Goal: Transaction & Acquisition: Purchase product/service

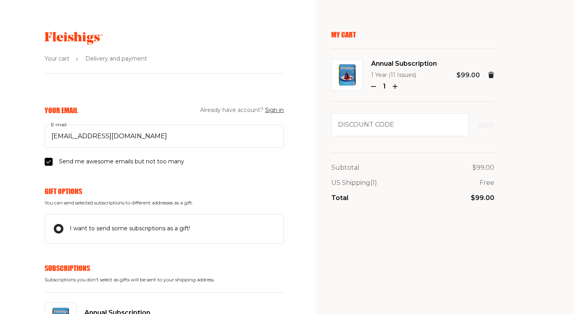
select select "US"
select select "[US_STATE]"
select select "US"
select select "[US_STATE]"
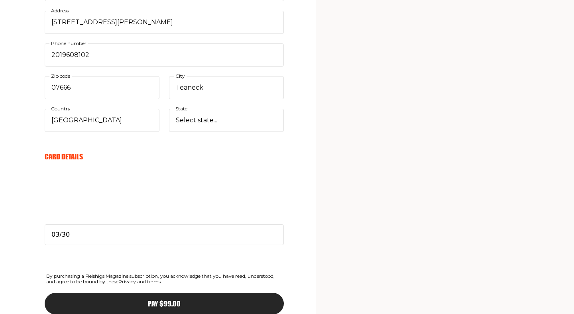
scroll to position [761, 0]
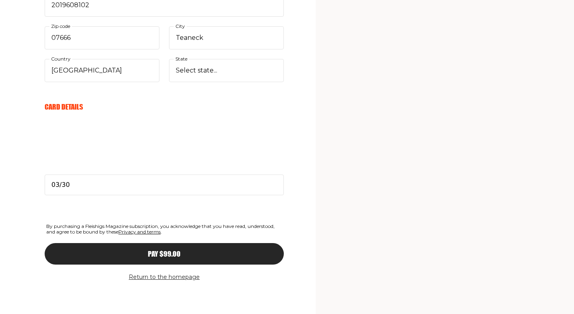
click at [173, 250] on span "Pay $99.00" at bounding box center [164, 246] width 33 height 7
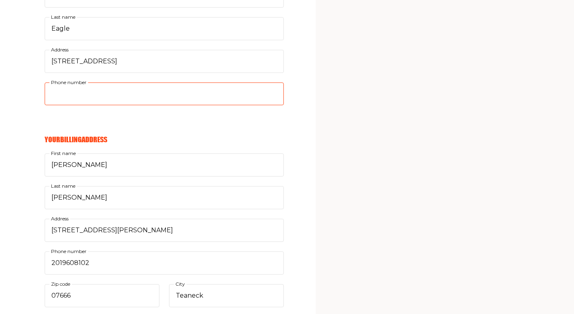
scroll to position [502, 0]
click at [101, 94] on input "Phone number" at bounding box center [164, 95] width 239 height 23
click at [114, 94] on input "Phone number" at bounding box center [164, 95] width 239 height 23
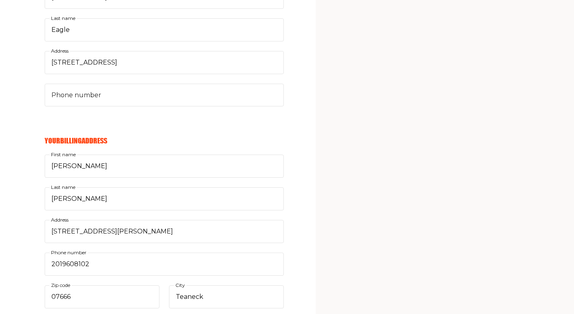
click at [290, 138] on section "Your cart Delivery and payment Your Email Already have account? Sign in [EMAIL_…" at bounding box center [287, 36] width 574 height 1076
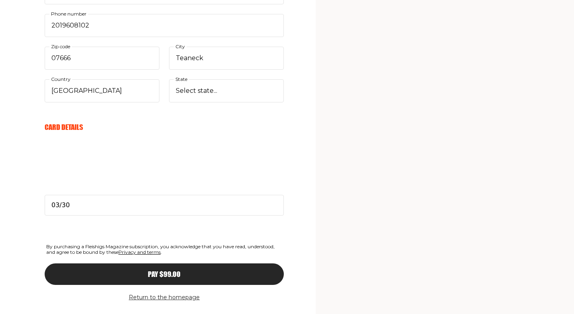
scroll to position [761, 0]
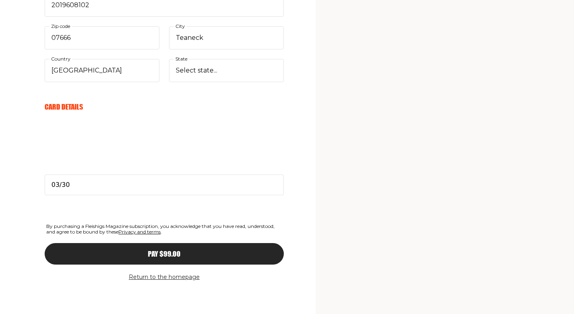
click at [169, 250] on button "Pay $99.00" at bounding box center [164, 254] width 239 height 22
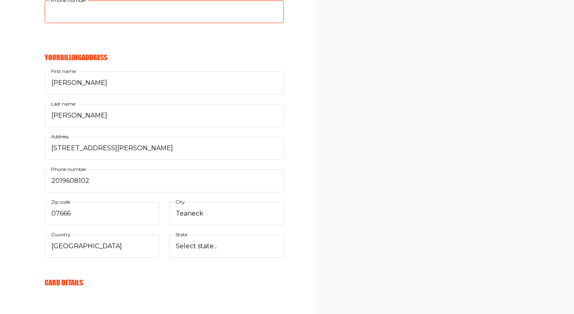
click at [51, 14] on input "Phone number" at bounding box center [164, 11] width 239 height 23
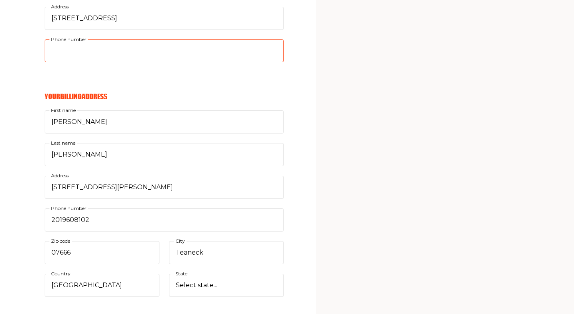
scroll to position [545, 0]
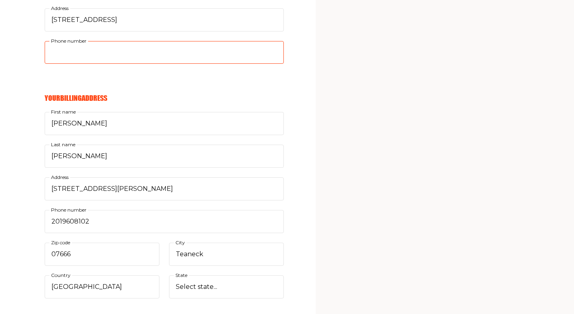
click at [99, 54] on input "Phone number" at bounding box center [164, 52] width 239 height 23
drag, startPoint x: 99, startPoint y: 54, endPoint x: 41, endPoint y: 45, distance: 58.2
click at [41, 45] on div "Your Email Already have account? Sign in [EMAIL_ADDRESS][DOMAIN_NAME] E-mail Se…" at bounding box center [142, 46] width 284 height 970
click at [107, 54] on input "Phone number" at bounding box center [164, 52] width 239 height 23
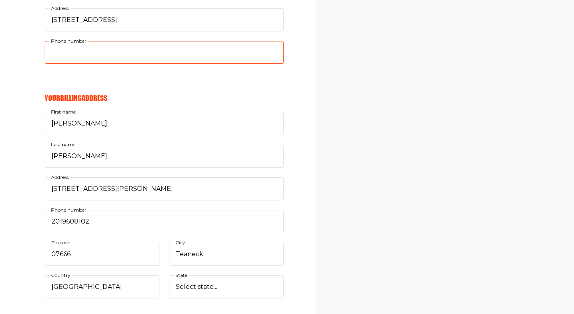
click at [107, 54] on input "Phone number" at bounding box center [164, 52] width 239 height 23
type input "9"
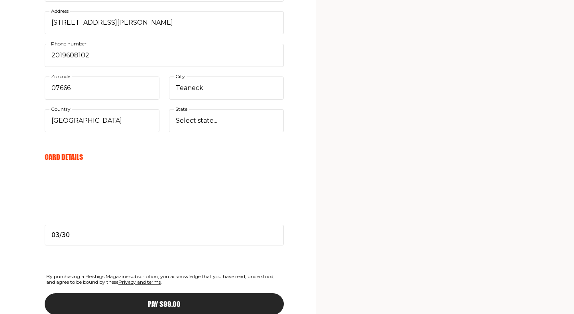
scroll to position [761, 0]
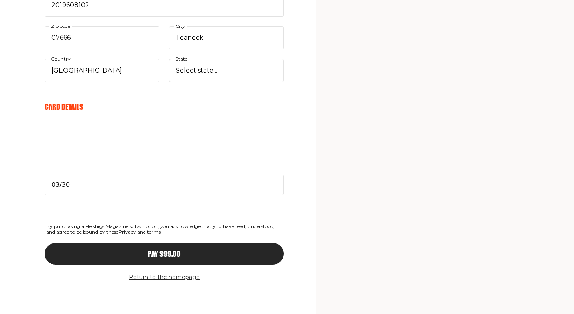
click at [168, 250] on span "Pay $99.00" at bounding box center [164, 246] width 33 height 7
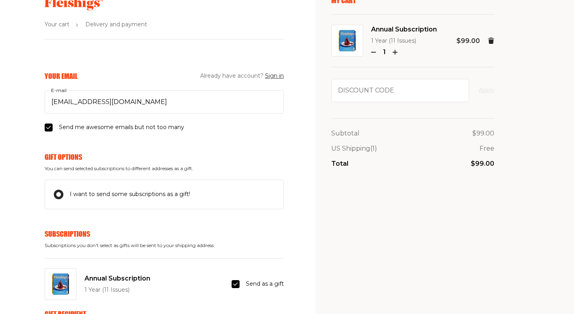
scroll to position [0, 0]
